Goal: Find specific page/section: Find specific page/section

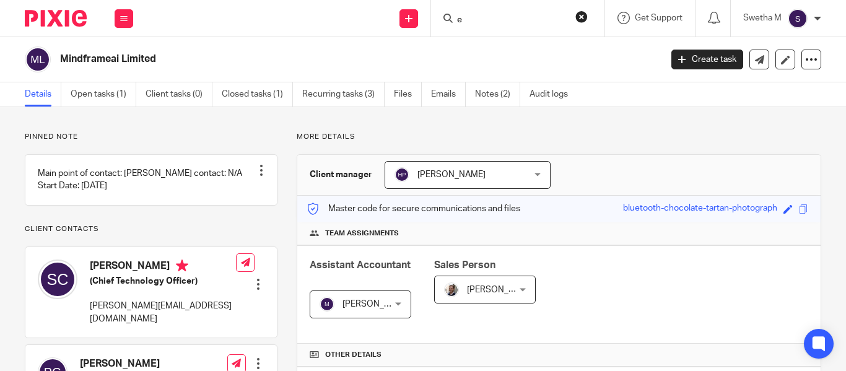
scroll to position [411, 0]
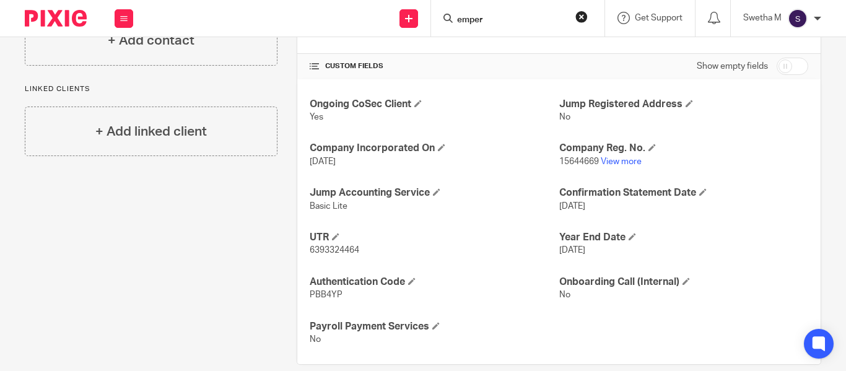
type input "emper"
click button "submit" at bounding box center [0, 0] width 0 height 0
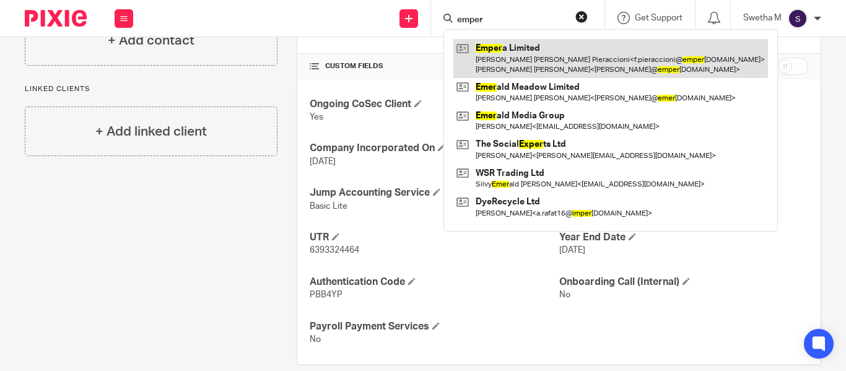
click at [512, 73] on link at bounding box center [610, 58] width 315 height 38
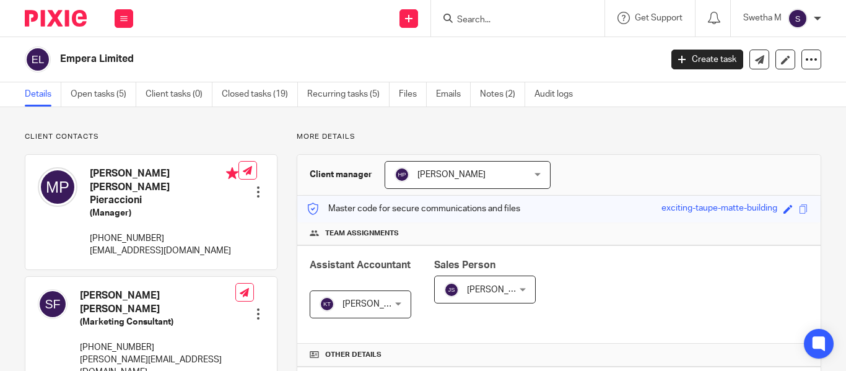
scroll to position [435, 0]
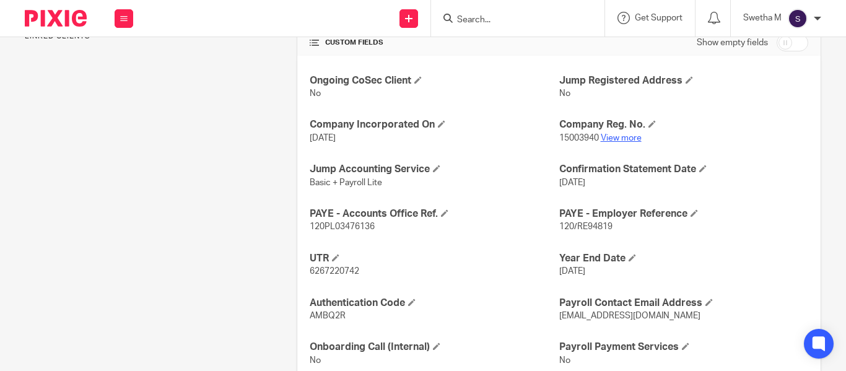
click at [624, 137] on link "View more" at bounding box center [621, 138] width 41 height 9
